Goal: Transaction & Acquisition: Purchase product/service

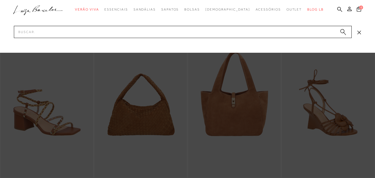
click at [162, 33] on input "Pesquisar" at bounding box center [183, 32] width 338 height 12
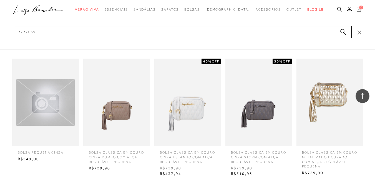
scroll to position [444, 0]
click at [76, 34] on input "77770595" at bounding box center [183, 32] width 338 height 12
click at [66, 35] on input "77770595" at bounding box center [183, 32] width 338 height 12
type input "77770595"
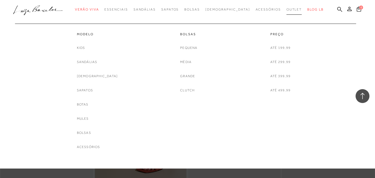
click at [287, 10] on span "Outlet" at bounding box center [295, 9] width 16 height 4
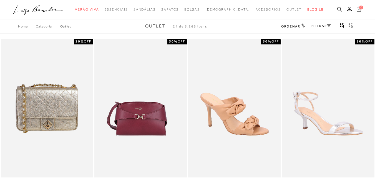
click at [337, 9] on icon at bounding box center [339, 9] width 5 height 5
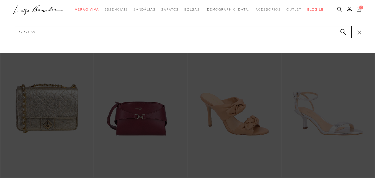
click at [341, 33] on icon "submit" at bounding box center [343, 32] width 6 height 6
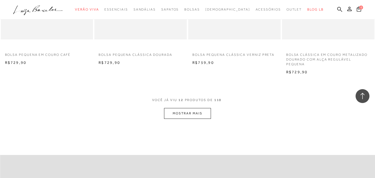
scroll to position [472, 0]
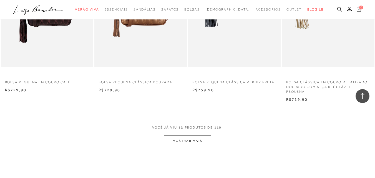
click at [184, 144] on button "MOSTRAR MAIS" at bounding box center [187, 140] width 47 height 11
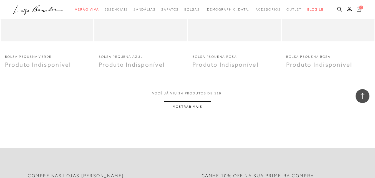
scroll to position [1083, 0]
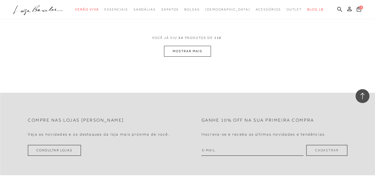
click at [192, 49] on button "MOSTRAR MAIS" at bounding box center [187, 51] width 47 height 11
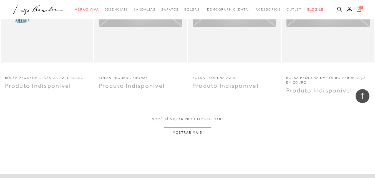
scroll to position [1610, 0]
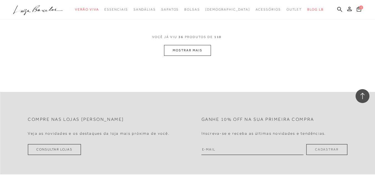
click at [176, 46] on button "MOSTRAR MAIS" at bounding box center [187, 50] width 47 height 11
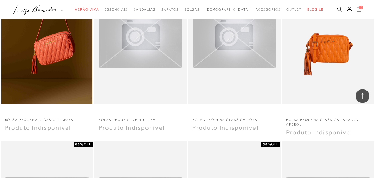
scroll to position [1832, 0]
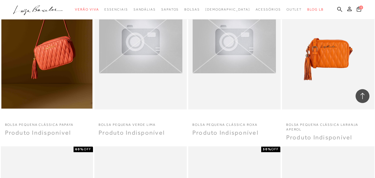
click at [313, 125] on p "BOLSA PEQUENA CLÁSSICA LARANJA APEROL" at bounding box center [328, 125] width 92 height 13
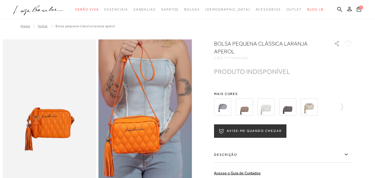
drag, startPoint x: 225, startPoint y: 57, endPoint x: 260, endPoint y: 60, distance: 34.9
click at [260, 60] on div "BOLSA PEQUENA CLÁSSICA LARANJA APEROL CÓD: 7777059585 × É necessário selecionar…" at bounding box center [283, 144] width 139 height 209
